Goal: Task Accomplishment & Management: Complete application form

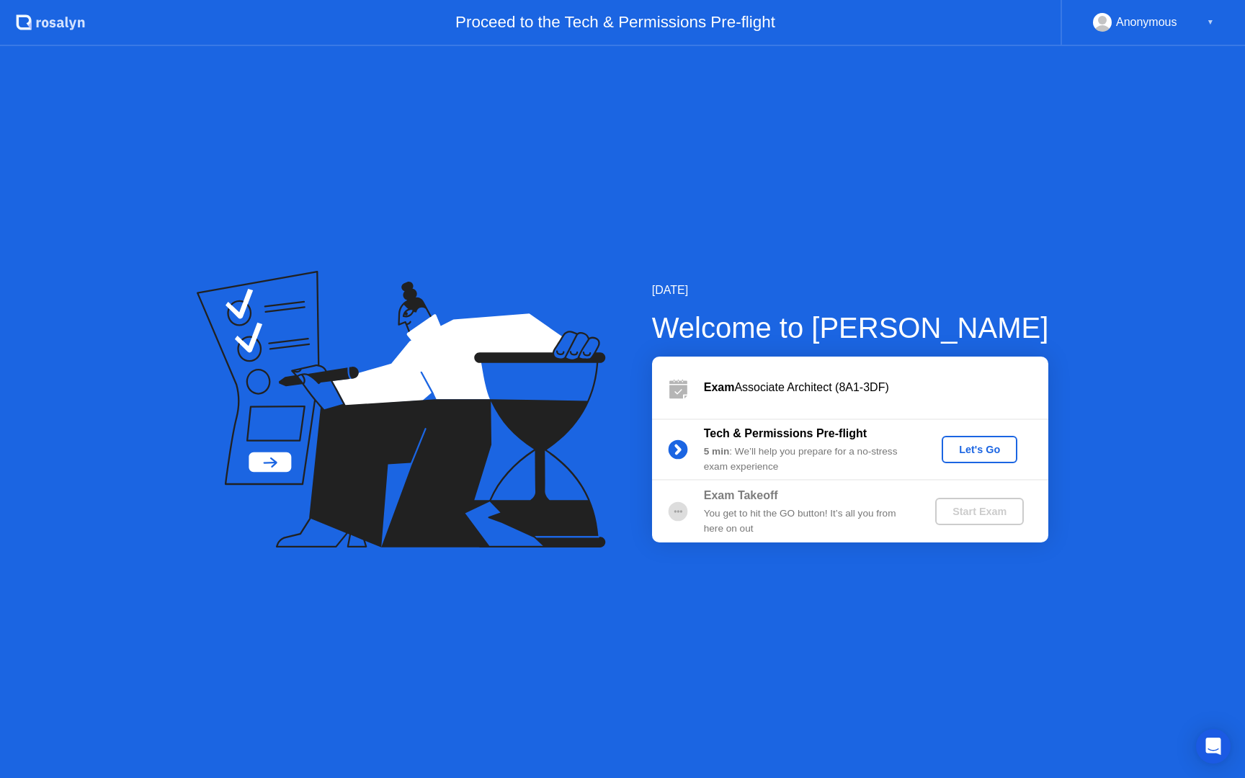
click at [991, 450] on div "Let's Go" at bounding box center [979, 450] width 64 height 12
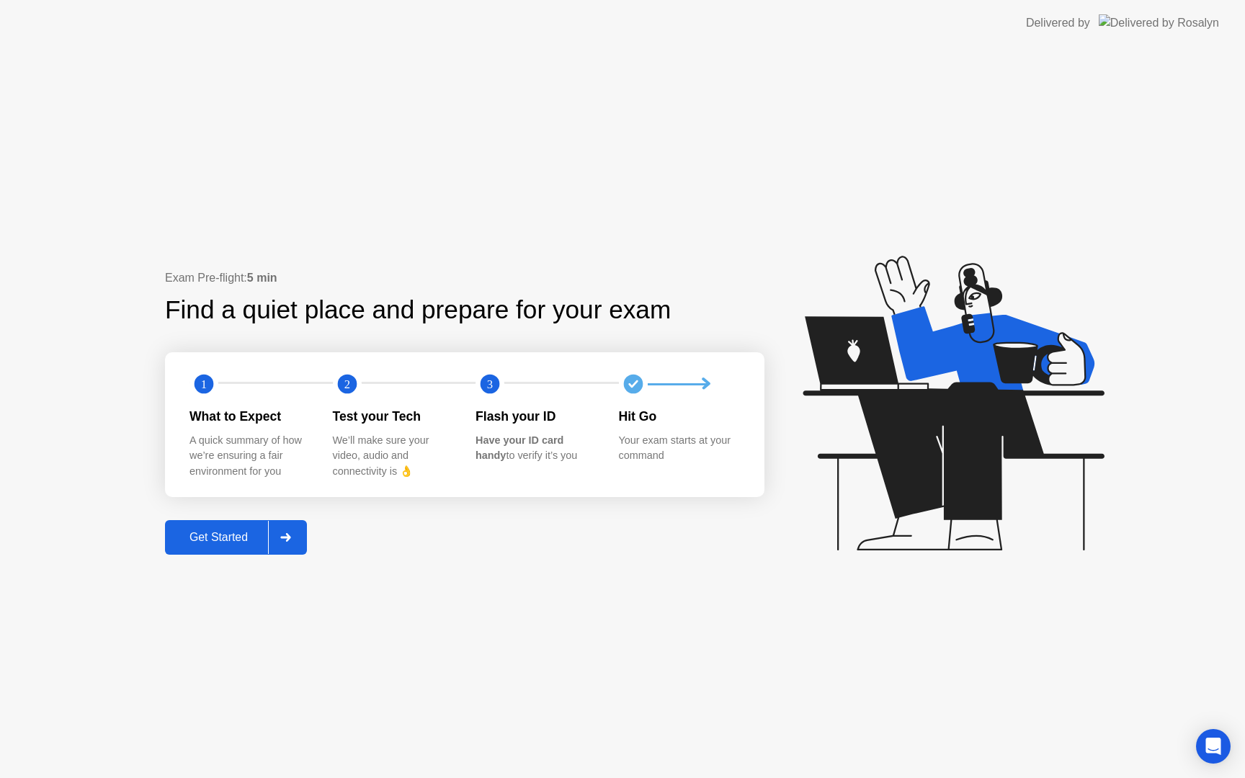
click at [231, 541] on div "Get Started" at bounding box center [218, 537] width 99 height 13
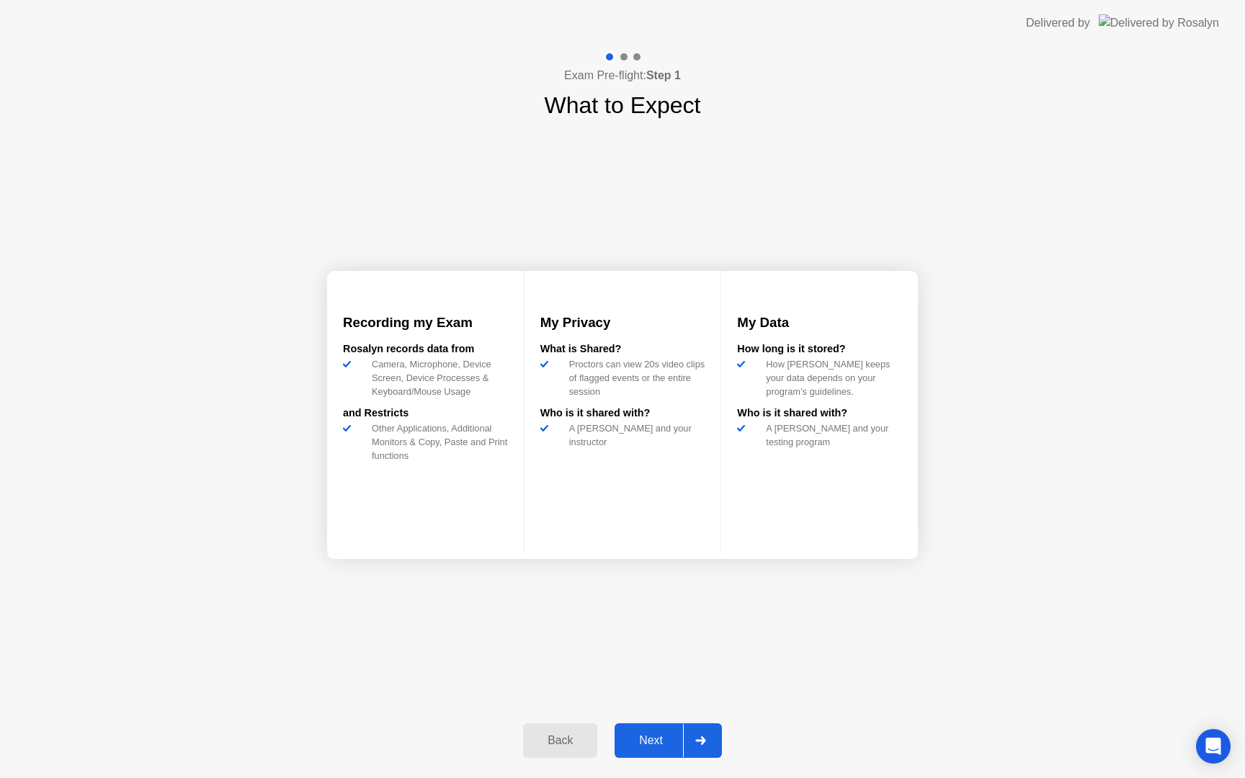
click at [658, 739] on div "Next" at bounding box center [651, 740] width 64 height 13
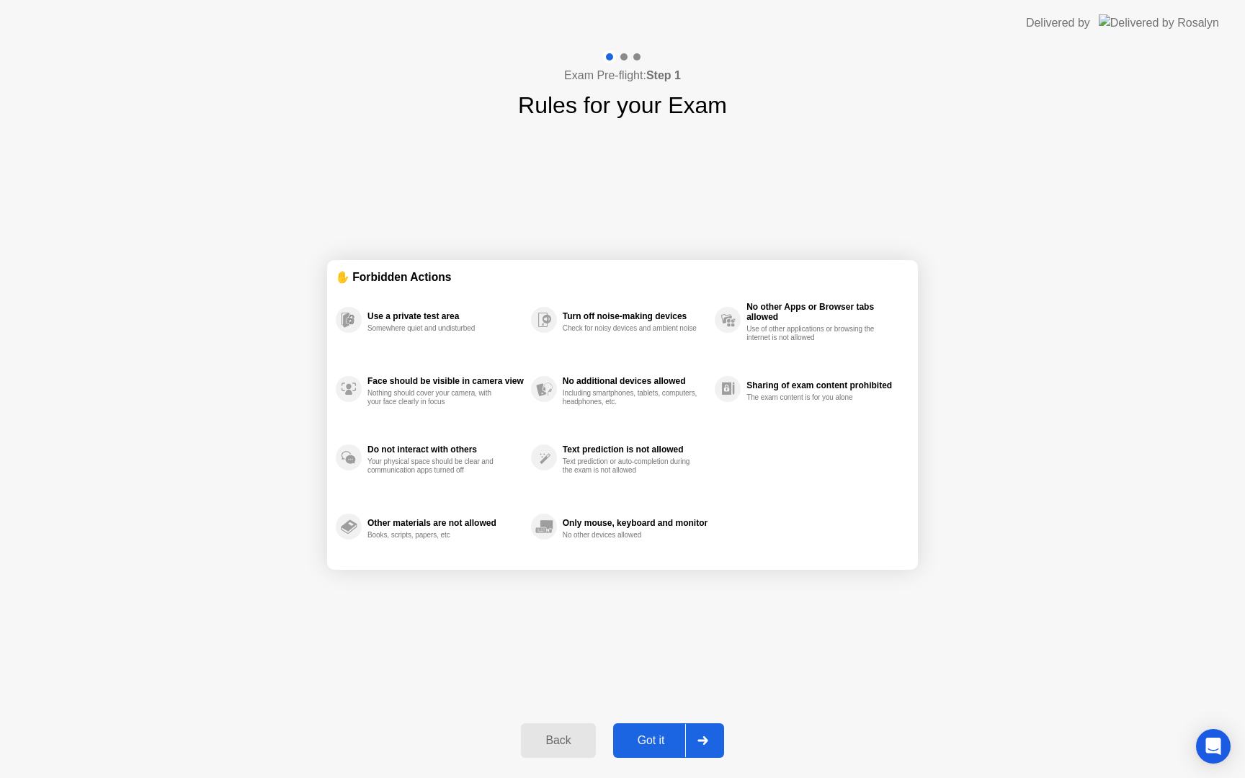
click at [657, 738] on div "Got it" at bounding box center [651, 740] width 68 height 13
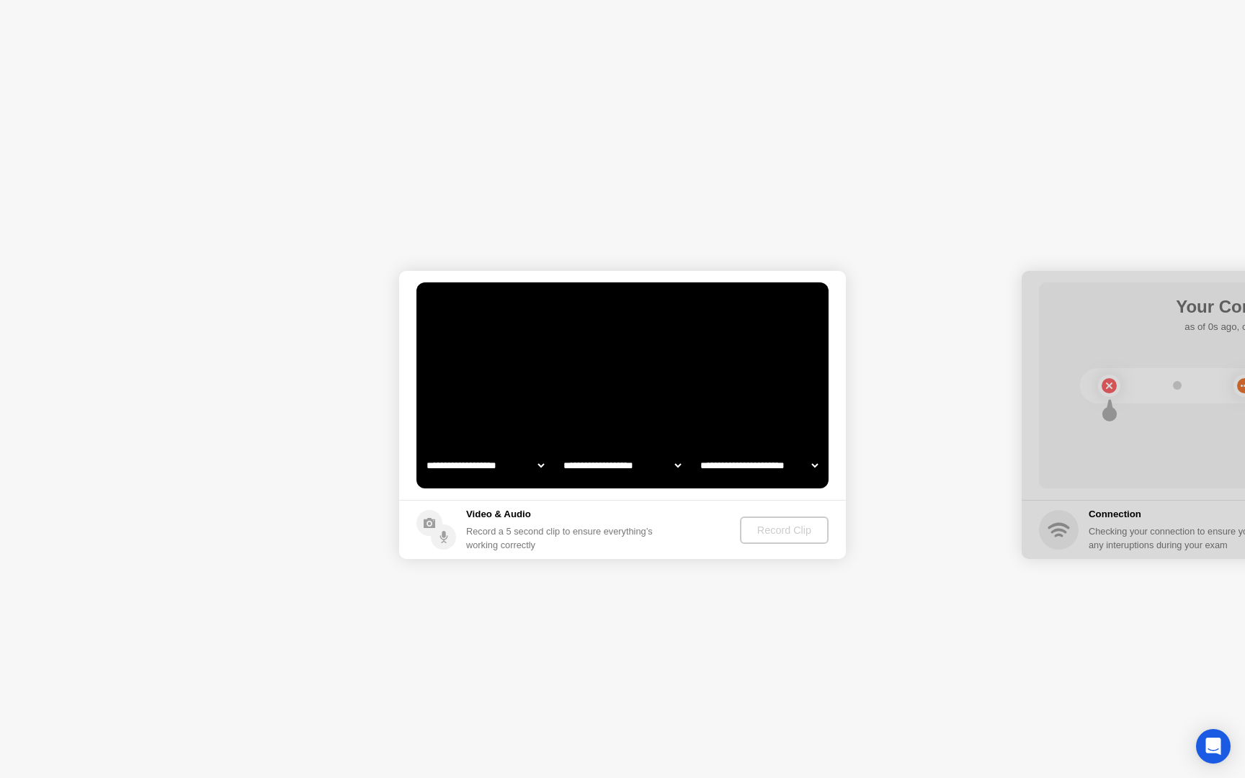
select select "**********"
select select "*******"
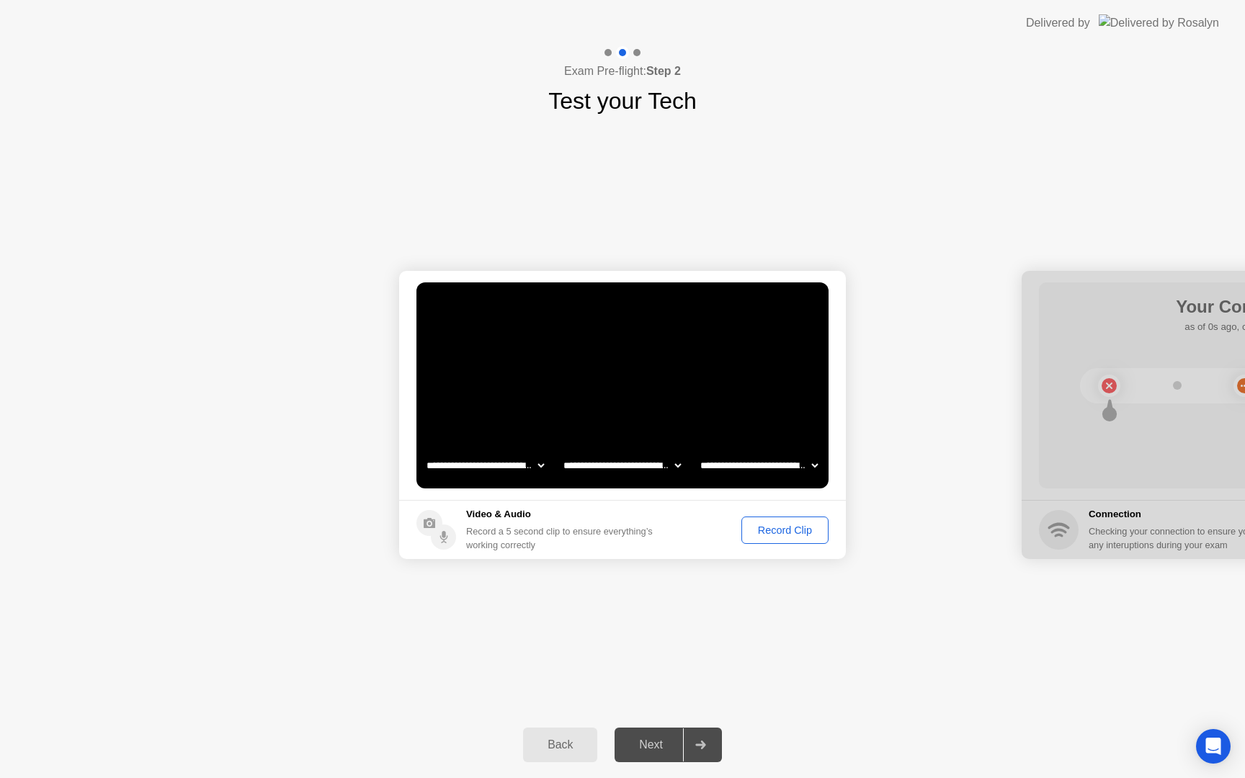
click at [786, 529] on div "Record Clip" at bounding box center [784, 531] width 77 height 12
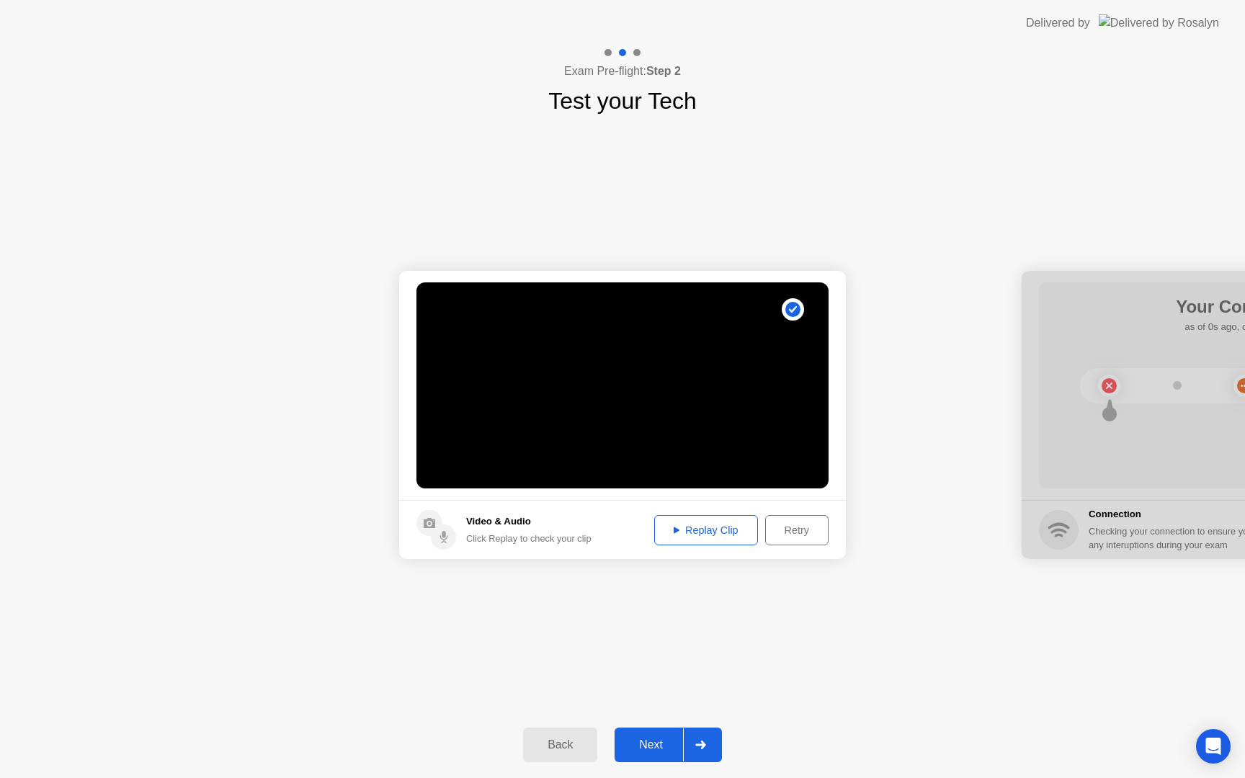
click at [796, 531] on div "Retry" at bounding box center [796, 531] width 53 height 12
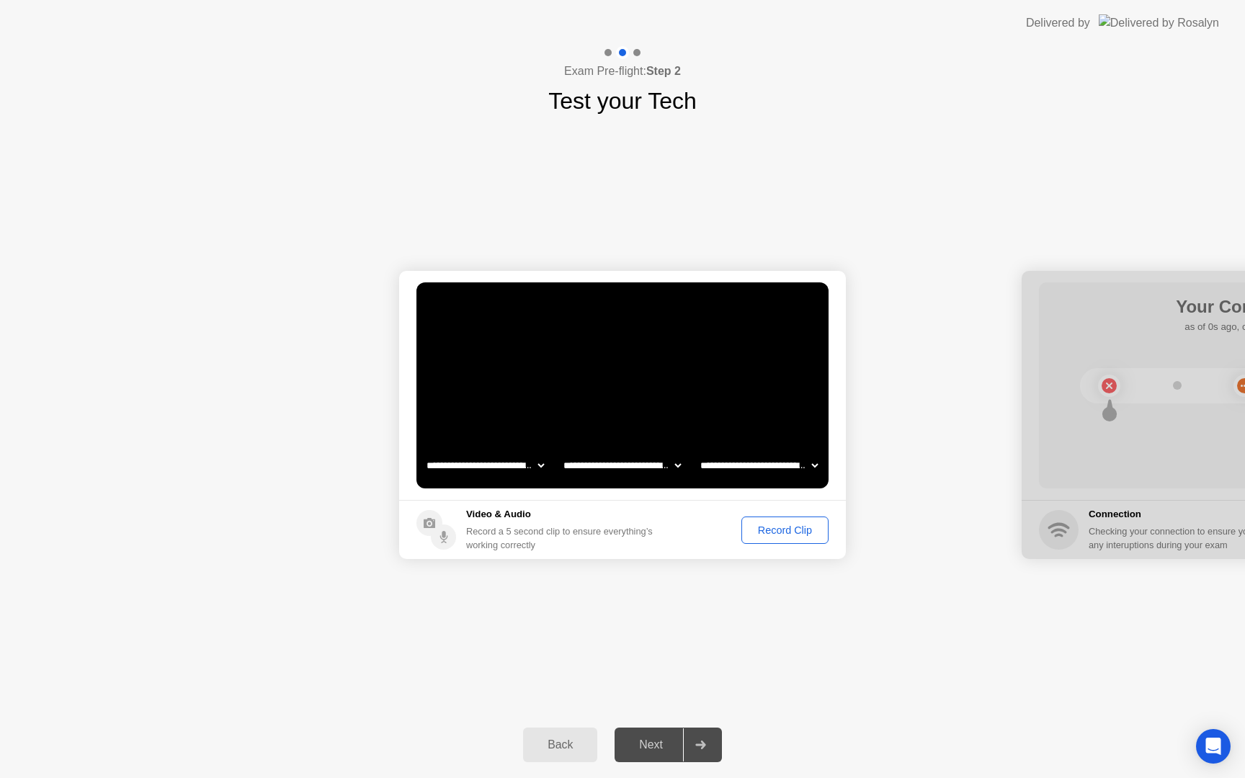
click at [796, 531] on div "Record Clip" at bounding box center [784, 531] width 77 height 12
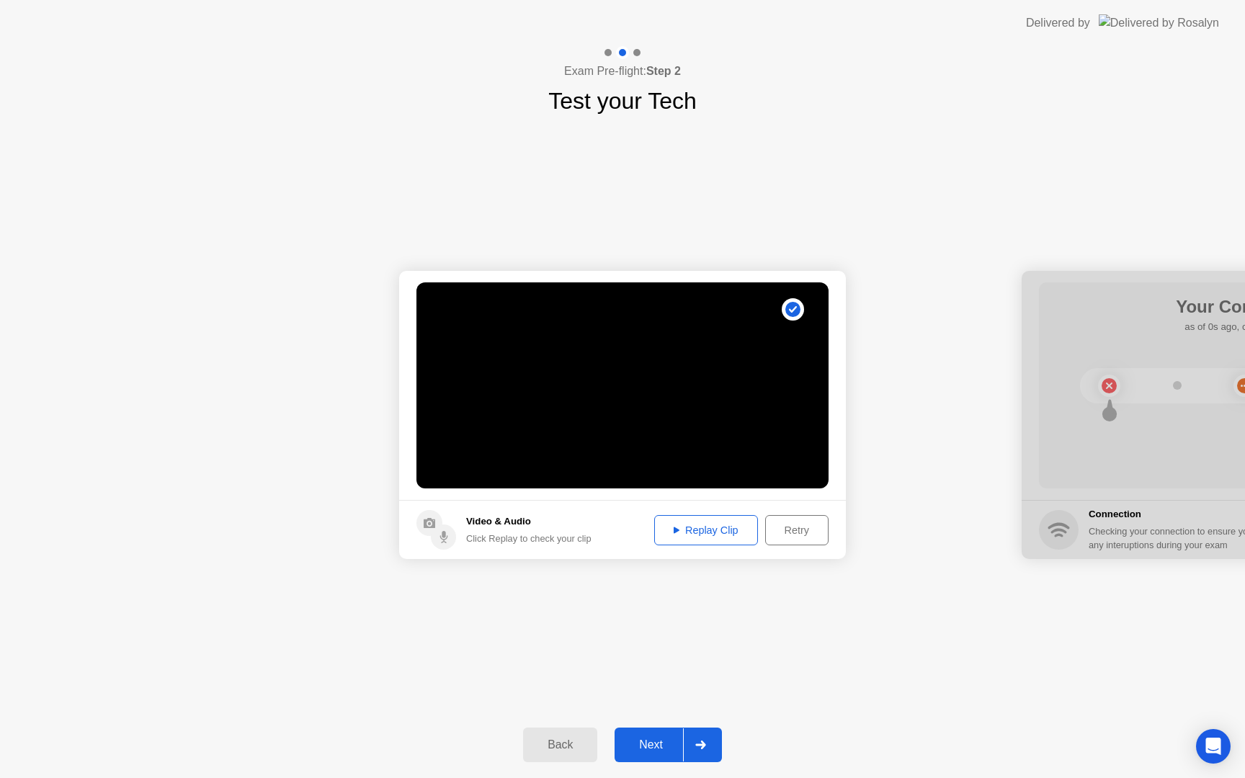
click at [706, 530] on div "Replay Clip" at bounding box center [706, 531] width 94 height 12
click at [654, 739] on div "Next" at bounding box center [651, 745] width 64 height 13
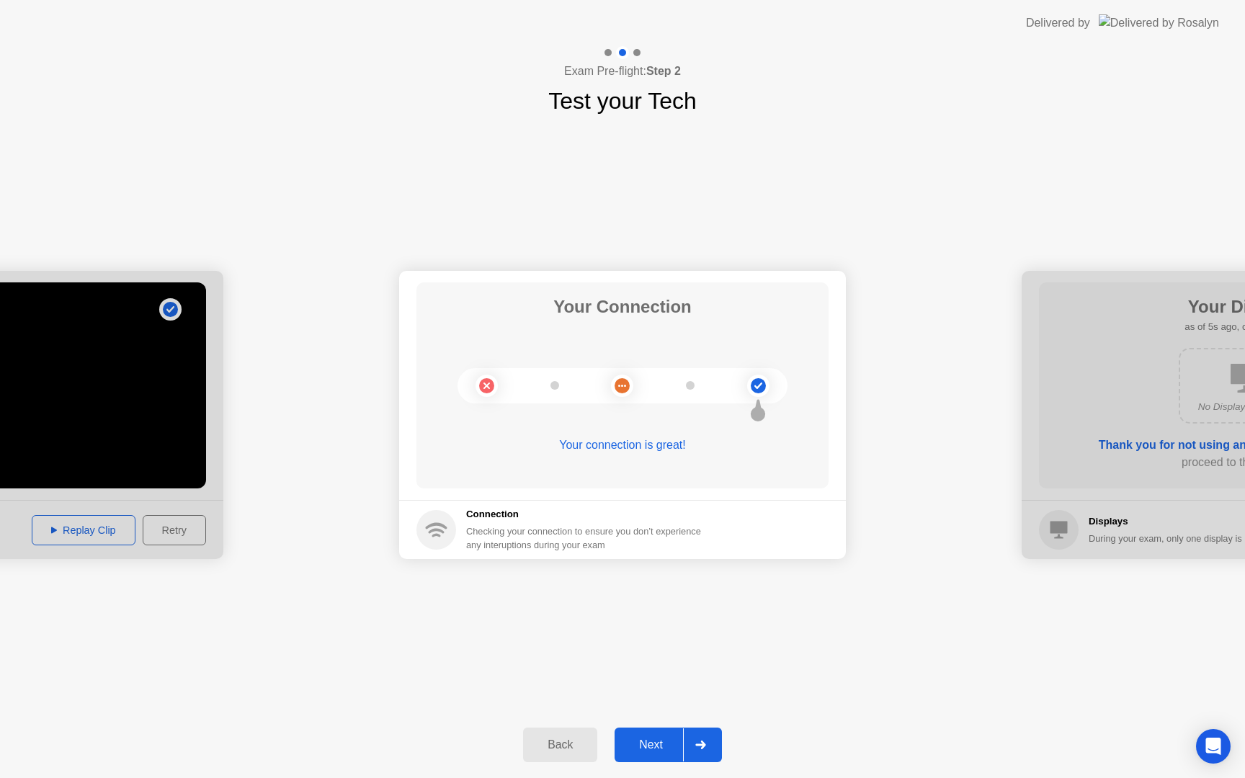
click at [666, 744] on div "Next" at bounding box center [651, 745] width 64 height 13
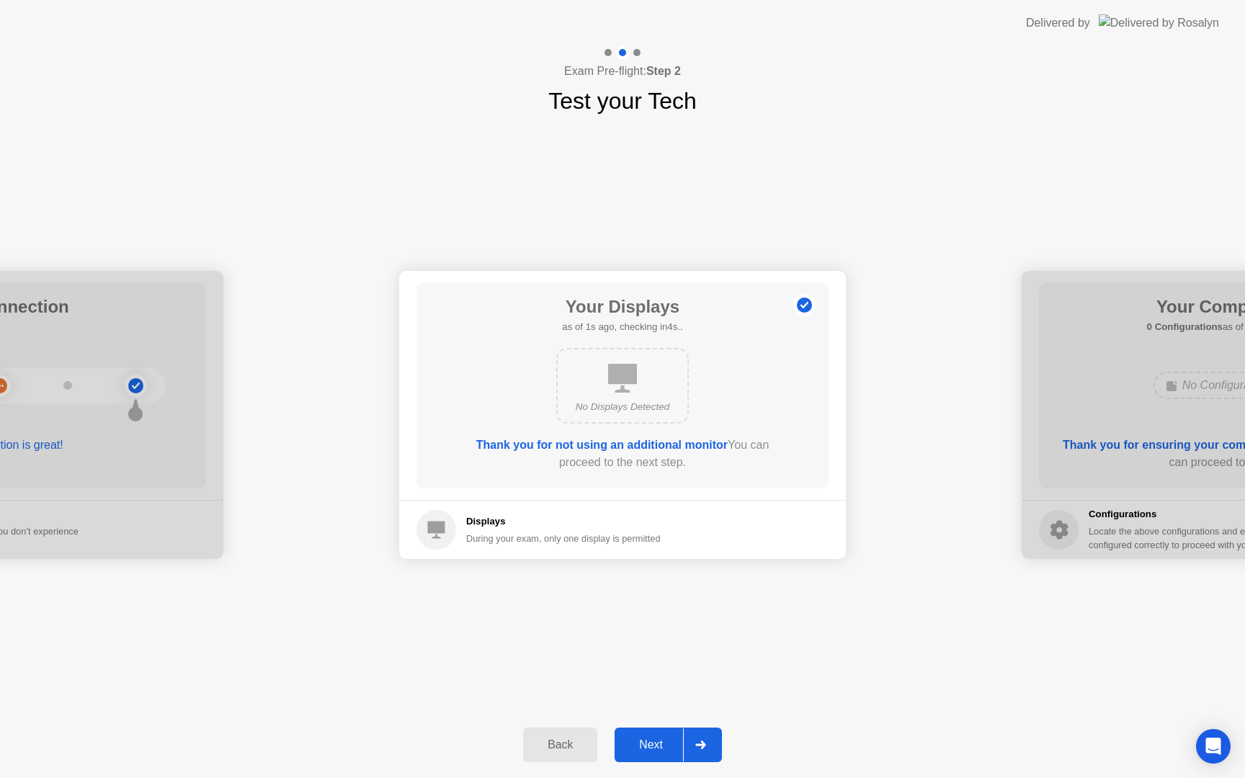
click at [656, 747] on div "Next" at bounding box center [651, 745] width 64 height 13
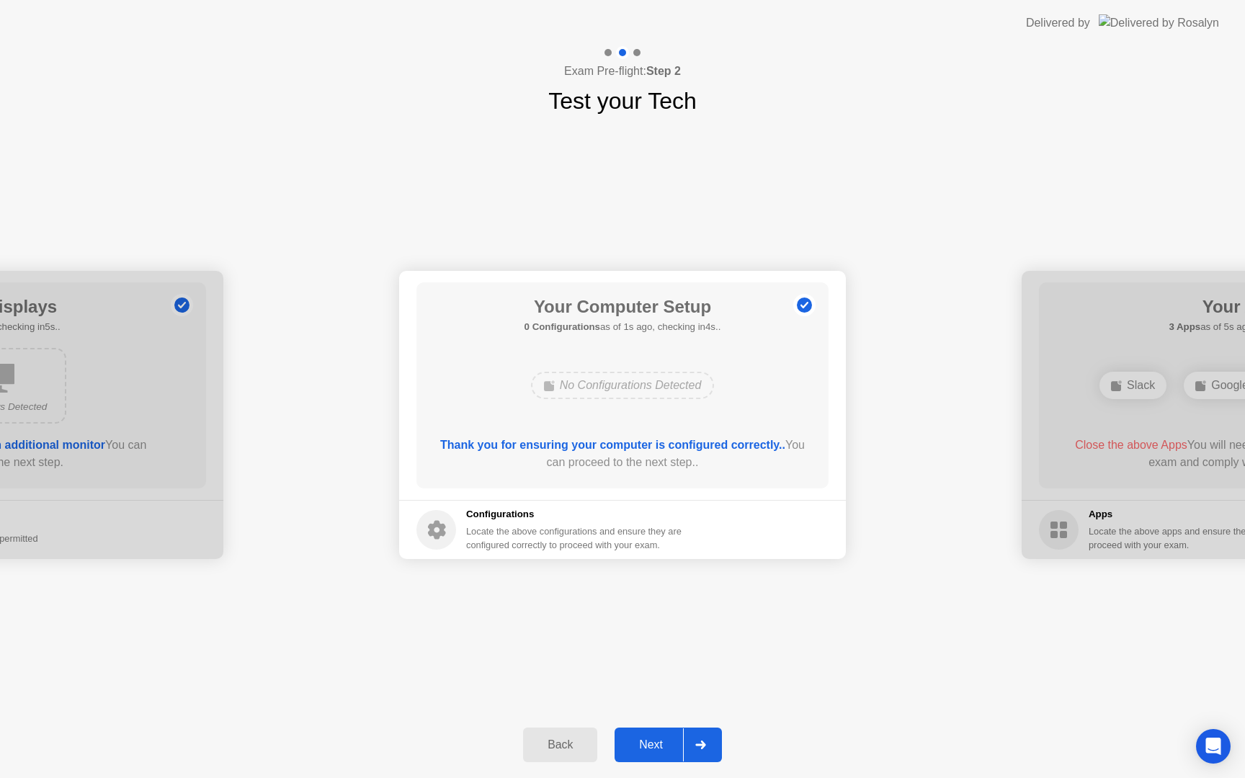
click at [651, 745] on div "Next" at bounding box center [651, 745] width 64 height 13
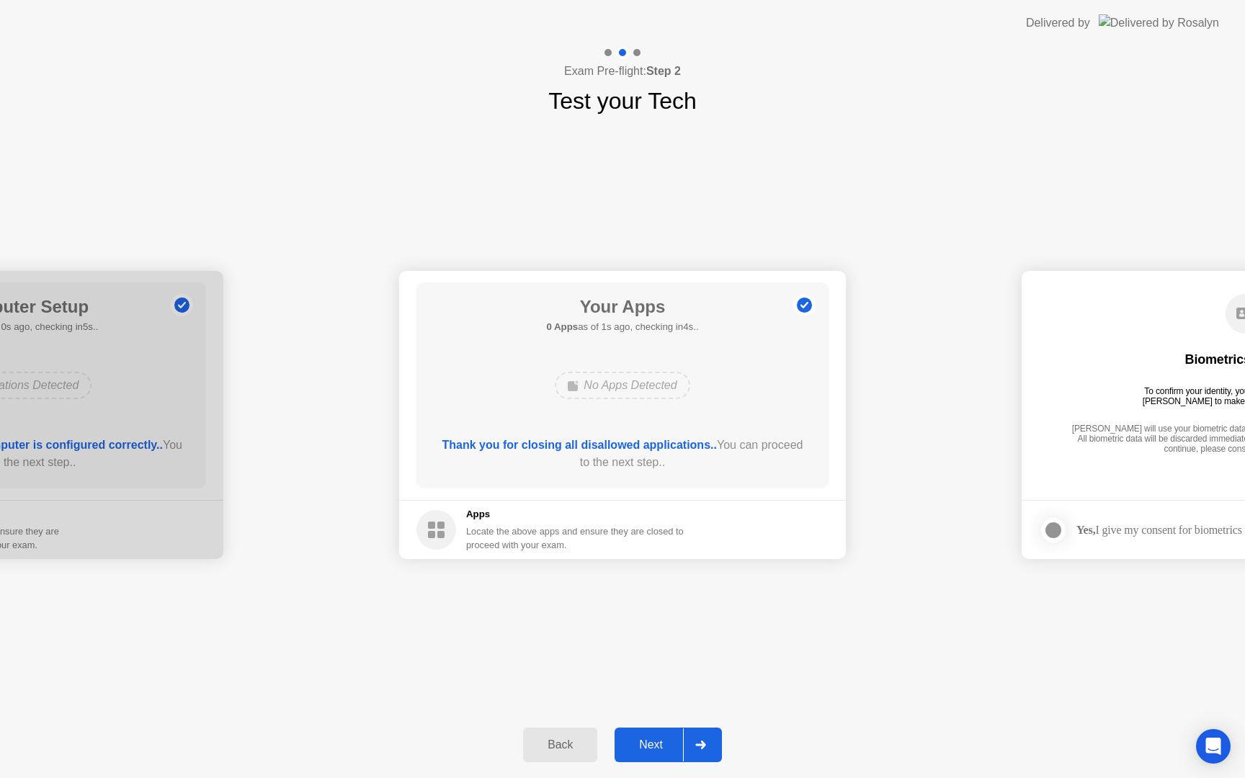
click at [661, 742] on div "Next" at bounding box center [651, 745] width 64 height 13
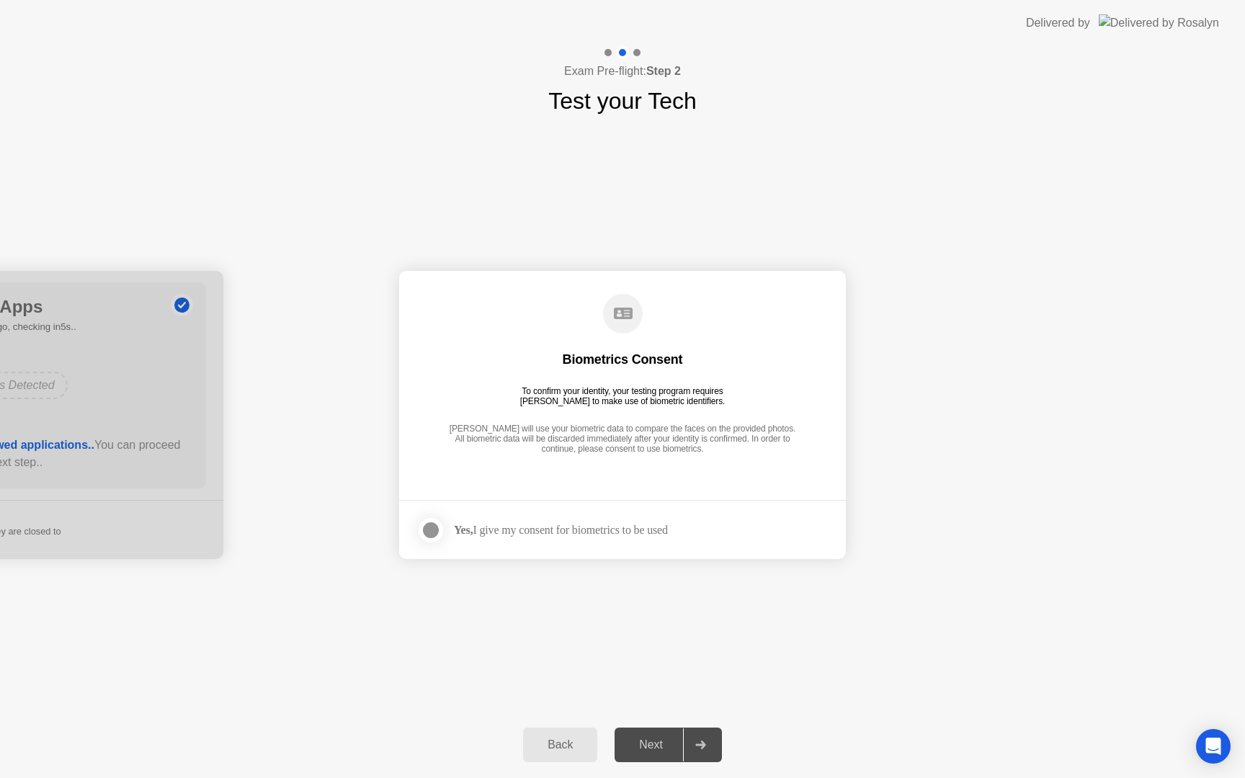
click at [437, 535] on div at bounding box center [430, 530] width 17 height 17
click at [652, 748] on div "Next" at bounding box center [651, 745] width 64 height 13
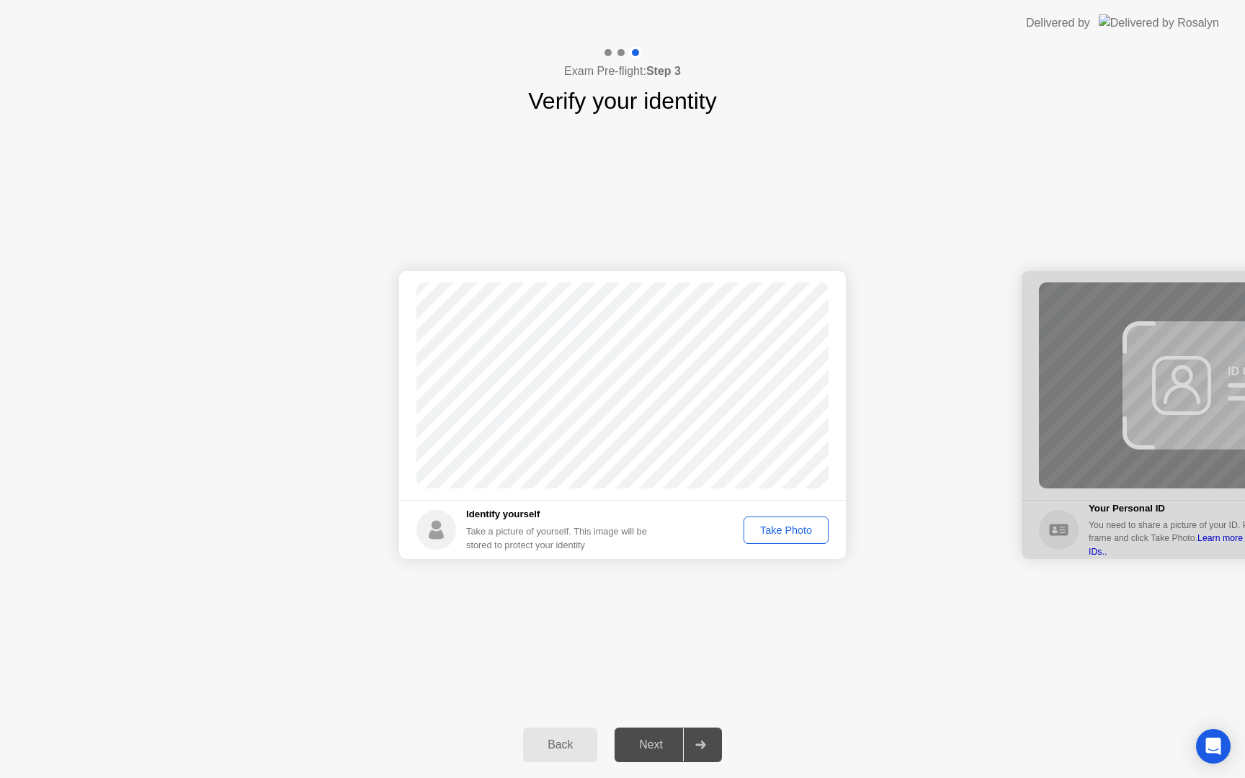
click at [795, 532] on div "Take Photo" at bounding box center [786, 531] width 75 height 12
click at [654, 745] on div "Next" at bounding box center [651, 745] width 64 height 13
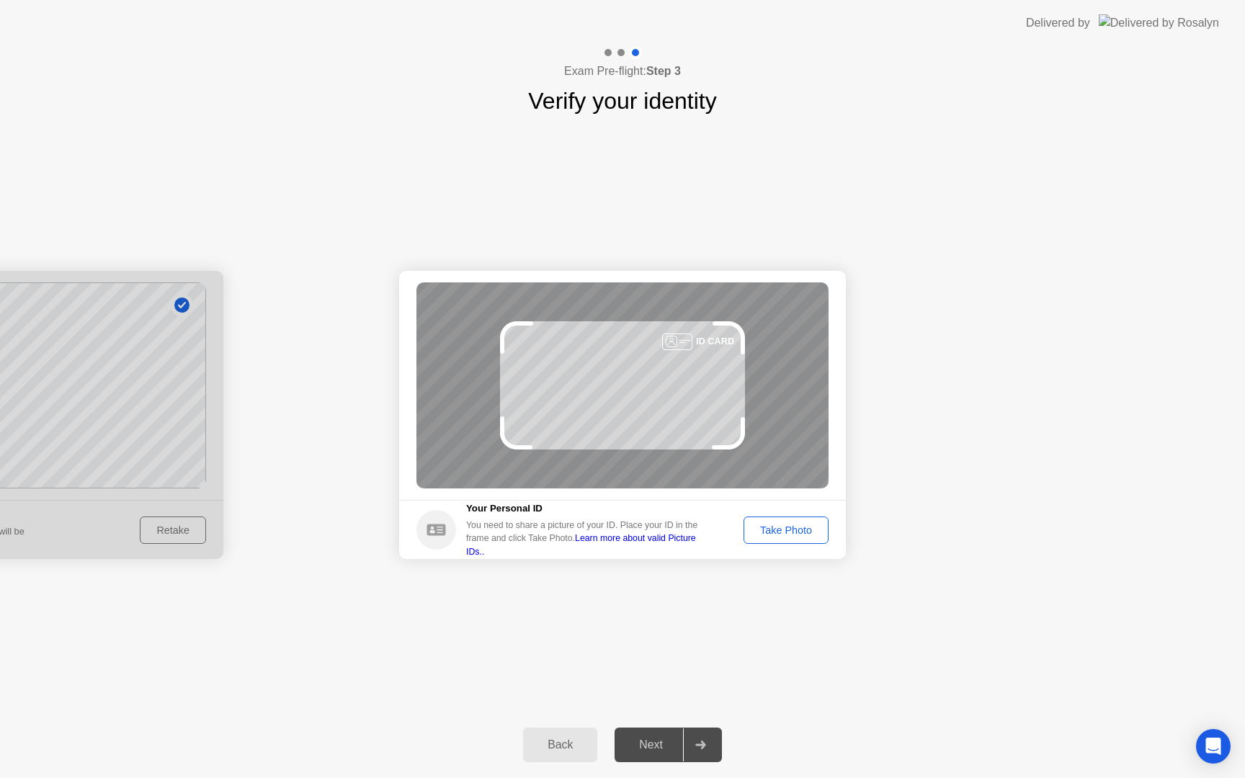
click at [785, 527] on div "Take Photo" at bounding box center [786, 531] width 75 height 12
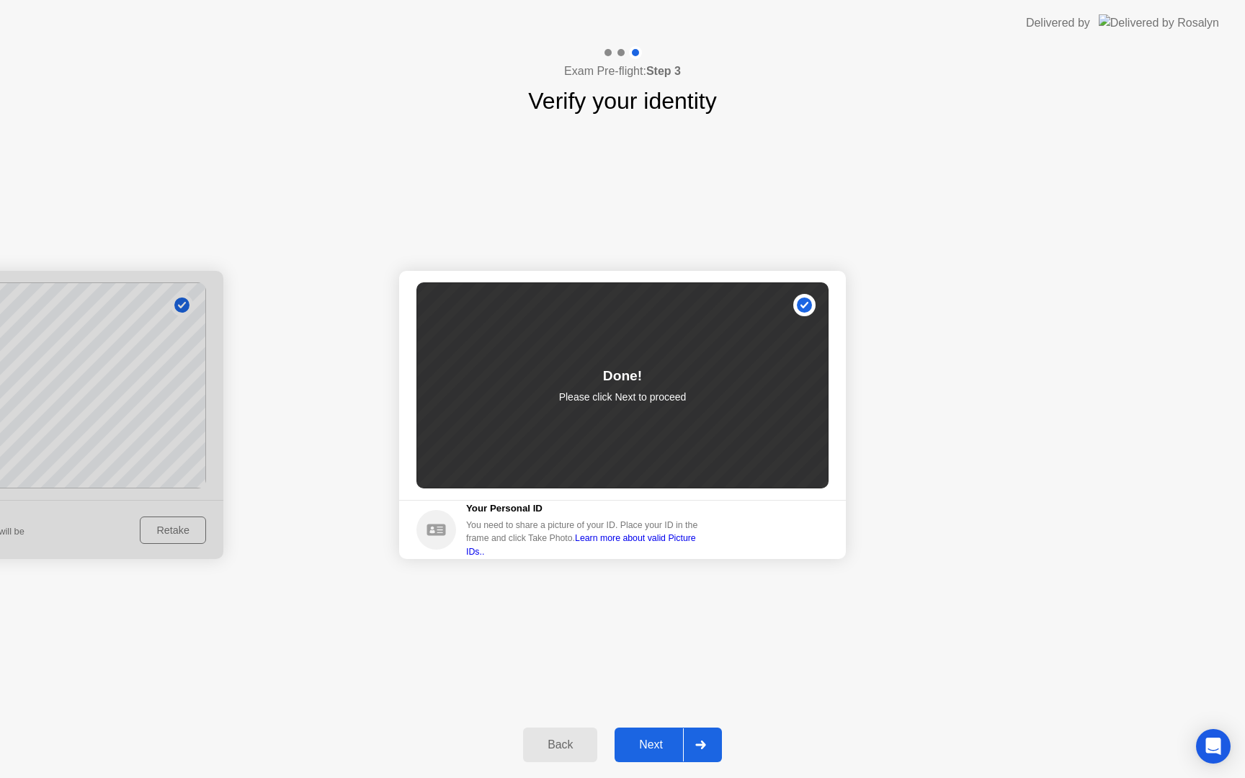
click at [658, 752] on div "Next" at bounding box center [651, 745] width 64 height 13
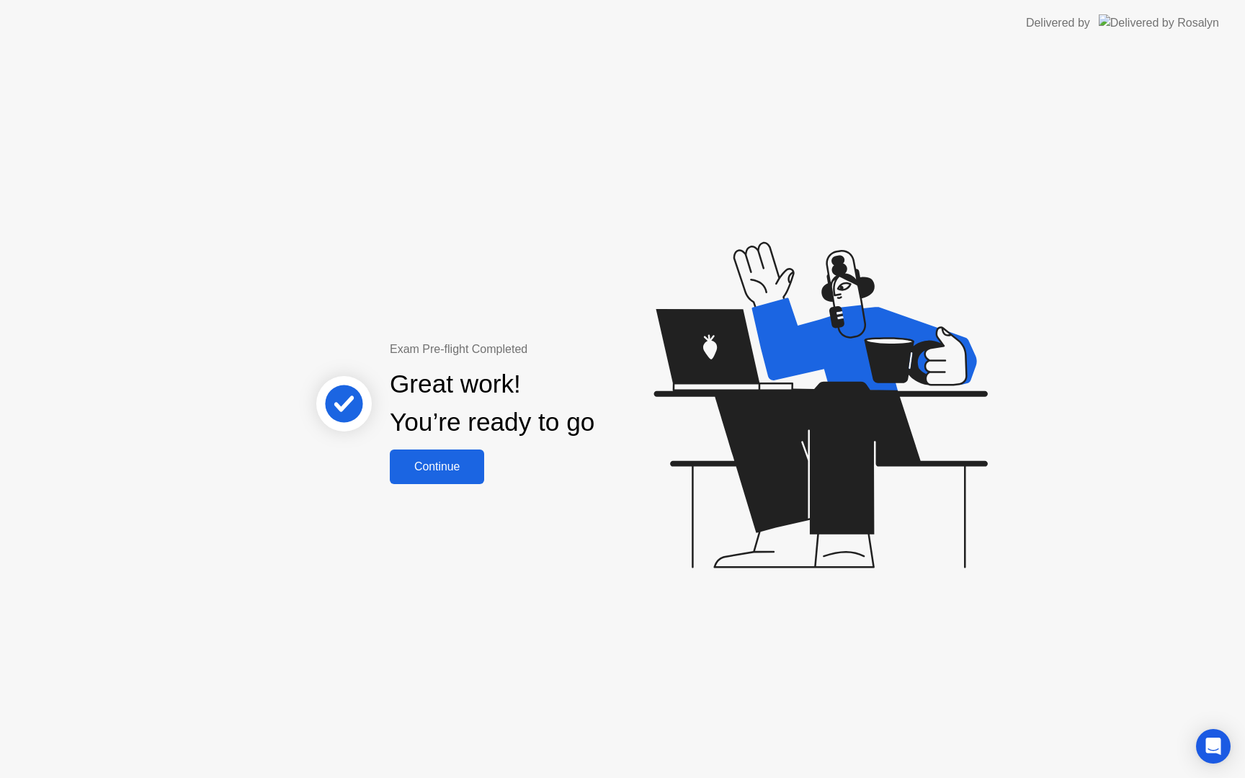
click at [462, 470] on div "Continue" at bounding box center [437, 466] width 86 height 13
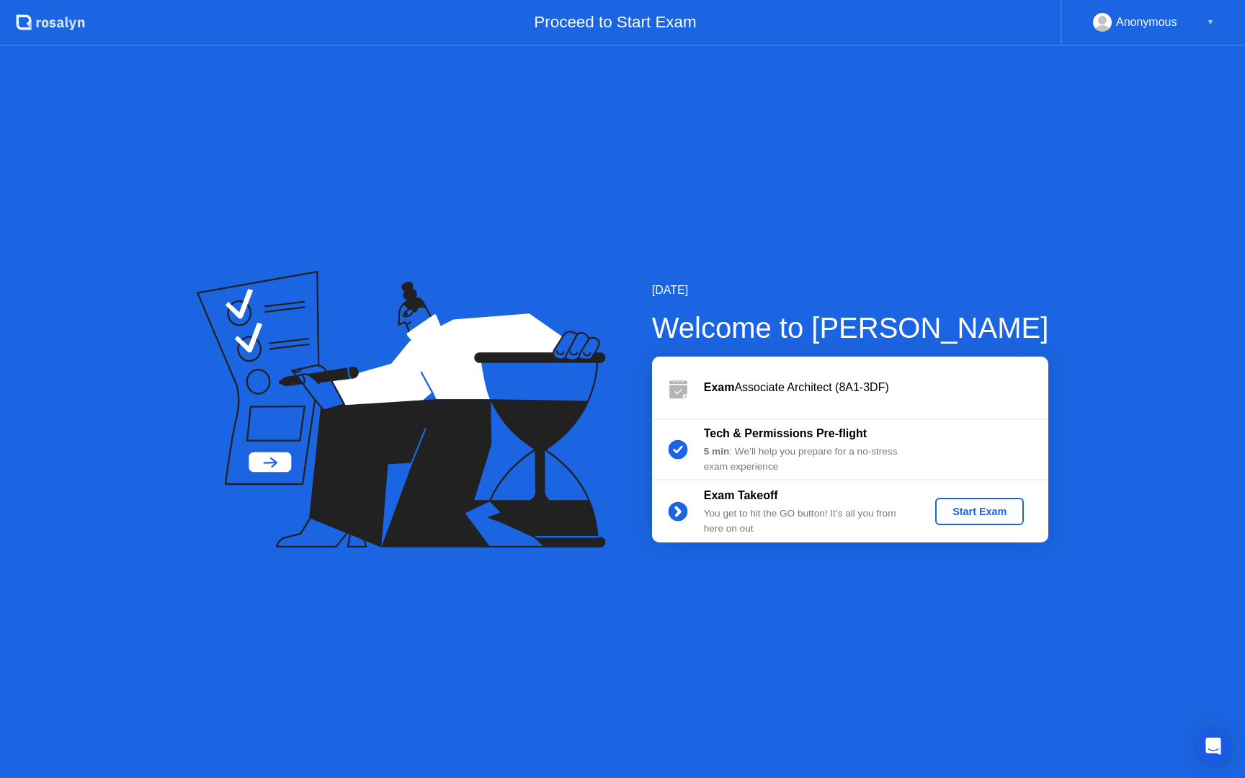
click at [955, 507] on div "Start Exam" at bounding box center [979, 512] width 77 height 12
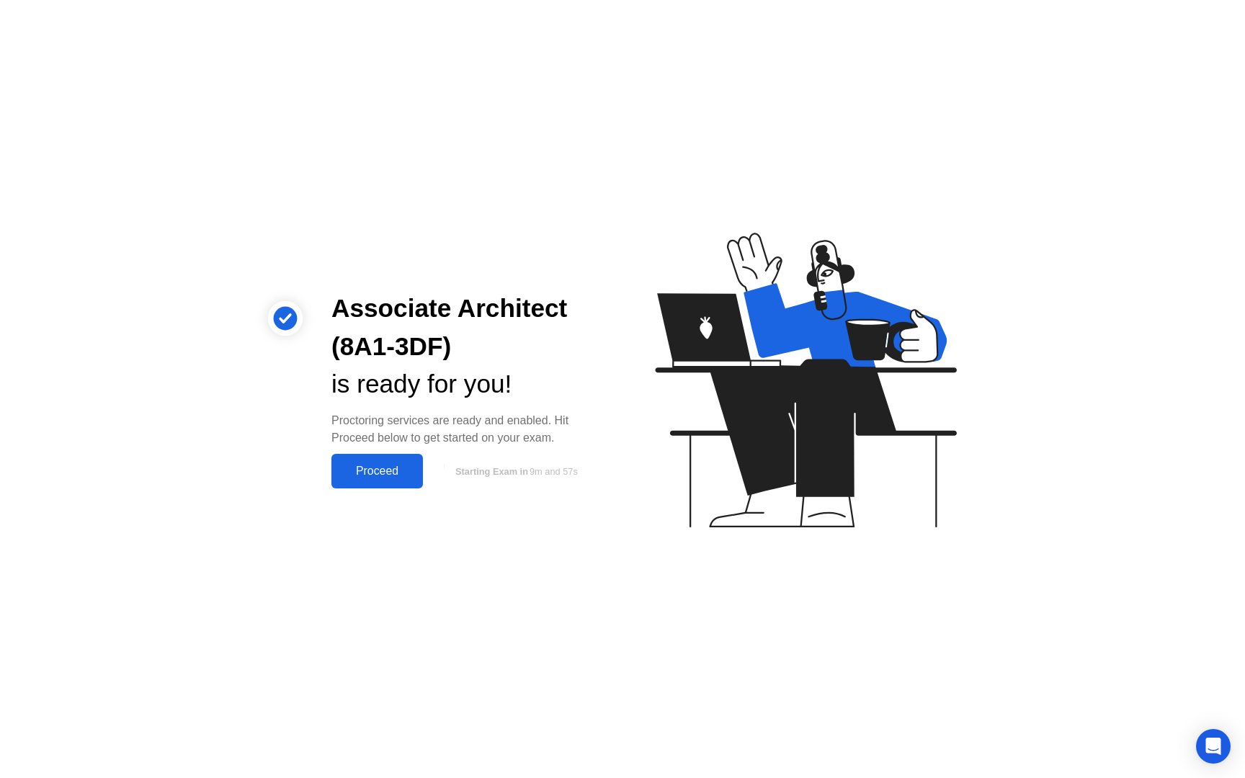
click at [373, 468] on div "Proceed" at bounding box center [377, 471] width 83 height 13
